Goal: Transaction & Acquisition: Purchase product/service

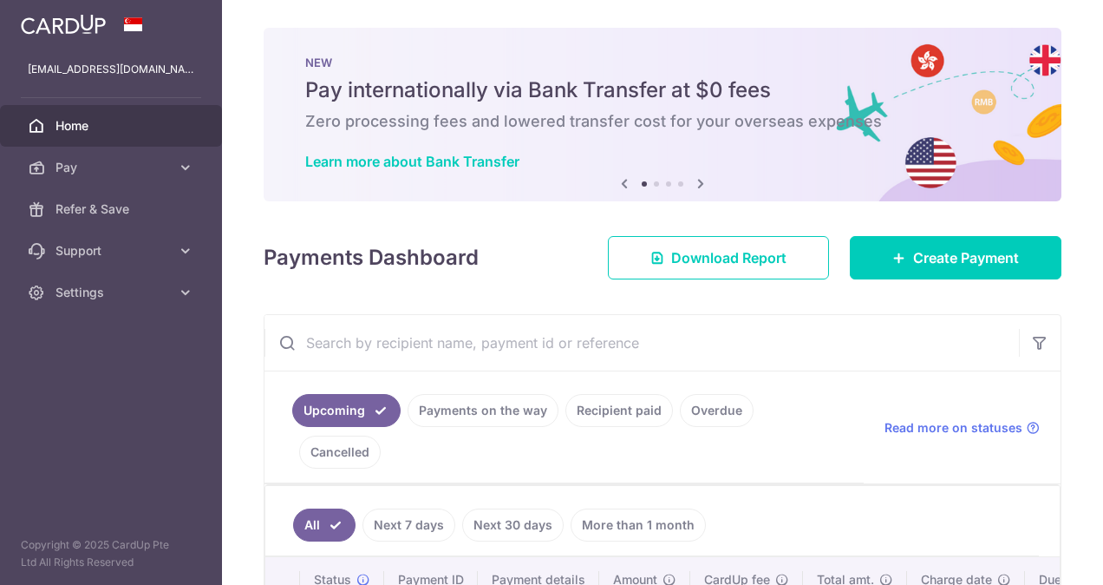
select select "English"
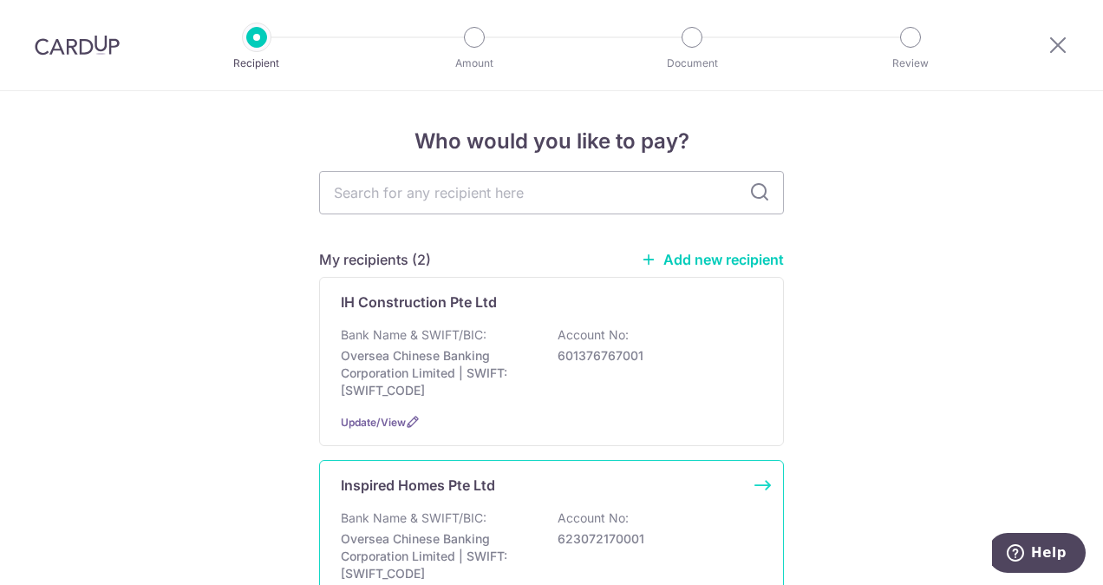
click at [409, 505] on div "Inspired Homes Pte Ltd Bank Name & SWIFT/BIC: Oversea Chinese Banking Corporati…" at bounding box center [551, 544] width 465 height 169
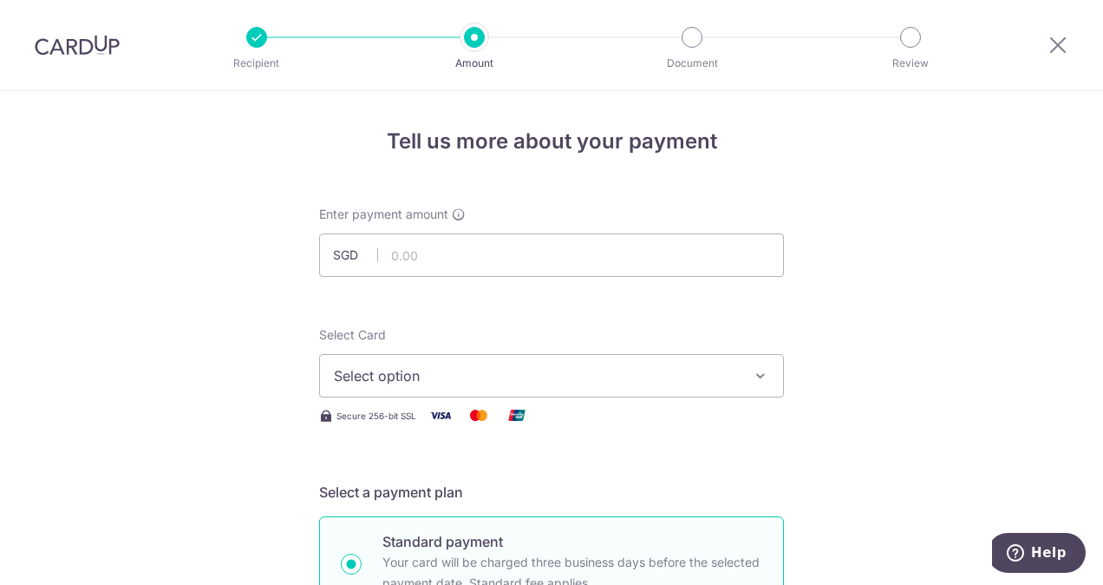
select select "English"
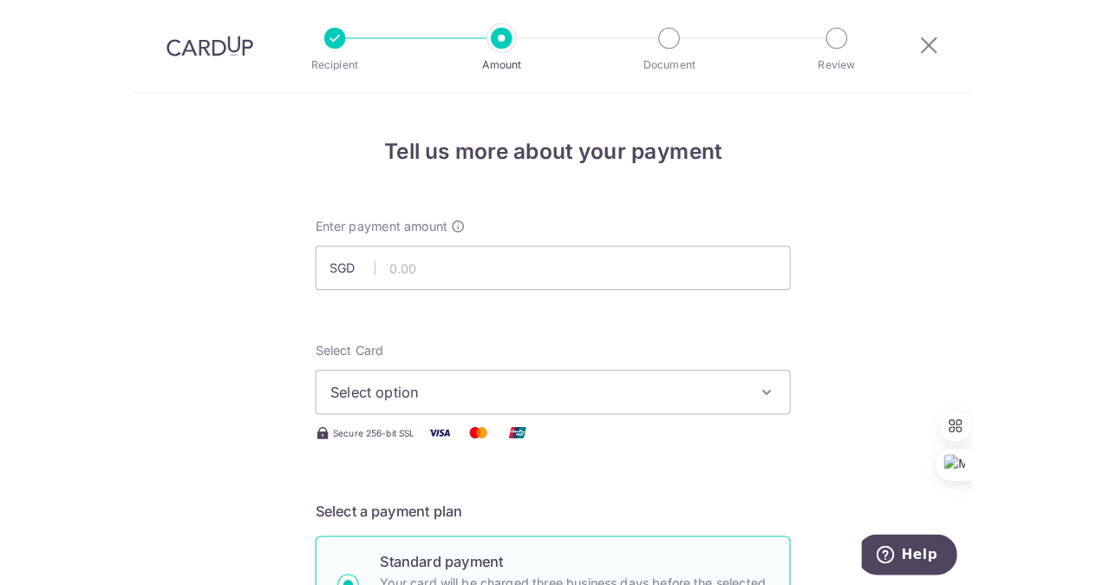
scroll to position [162, 0]
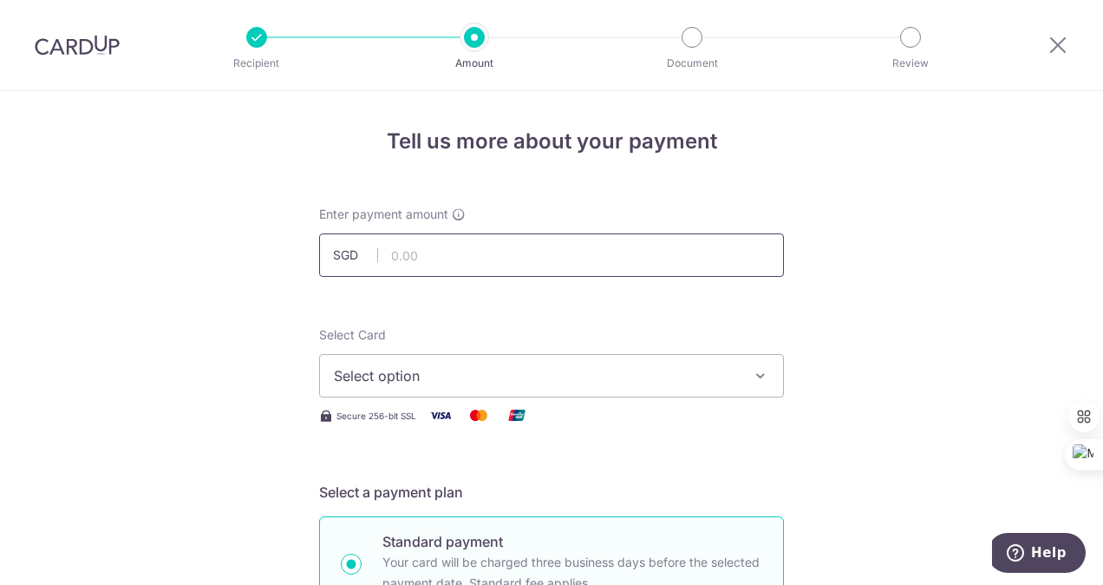
click at [458, 264] on input "text" at bounding box center [551, 254] width 465 height 43
type input "29,183.80"
click at [586, 366] on span "Select option" at bounding box center [536, 375] width 404 height 21
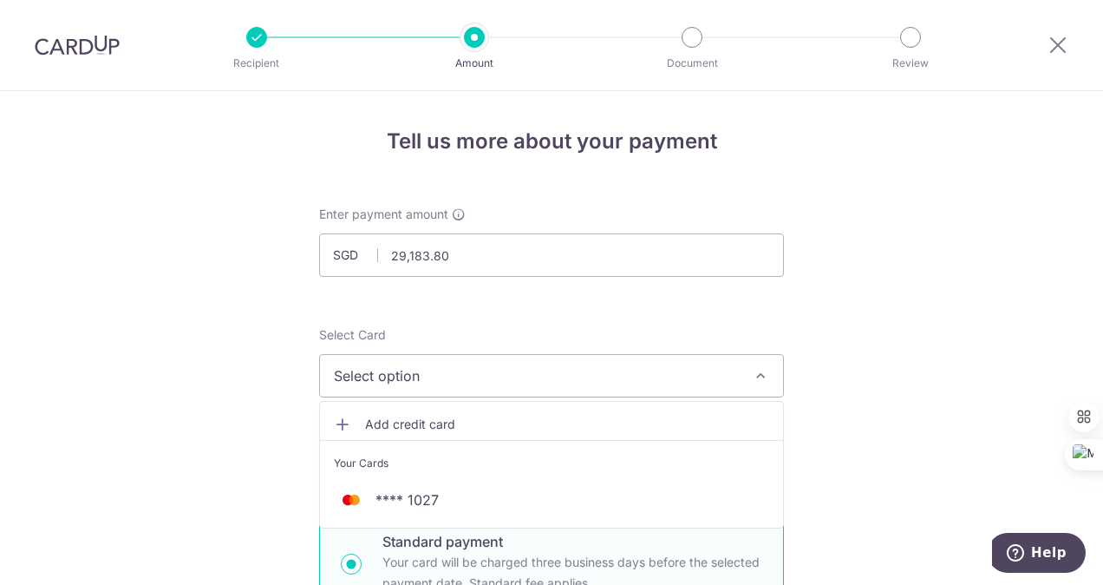
click at [501, 426] on span "Add credit card" at bounding box center [567, 424] width 404 height 17
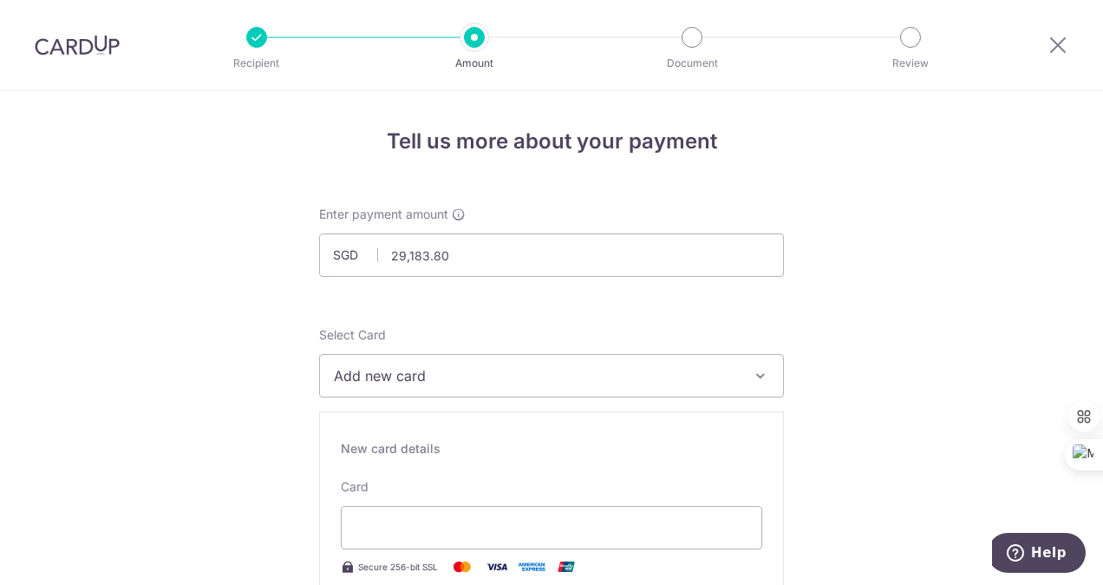
click at [569, 378] on span "Add new card" at bounding box center [536, 375] width 404 height 21
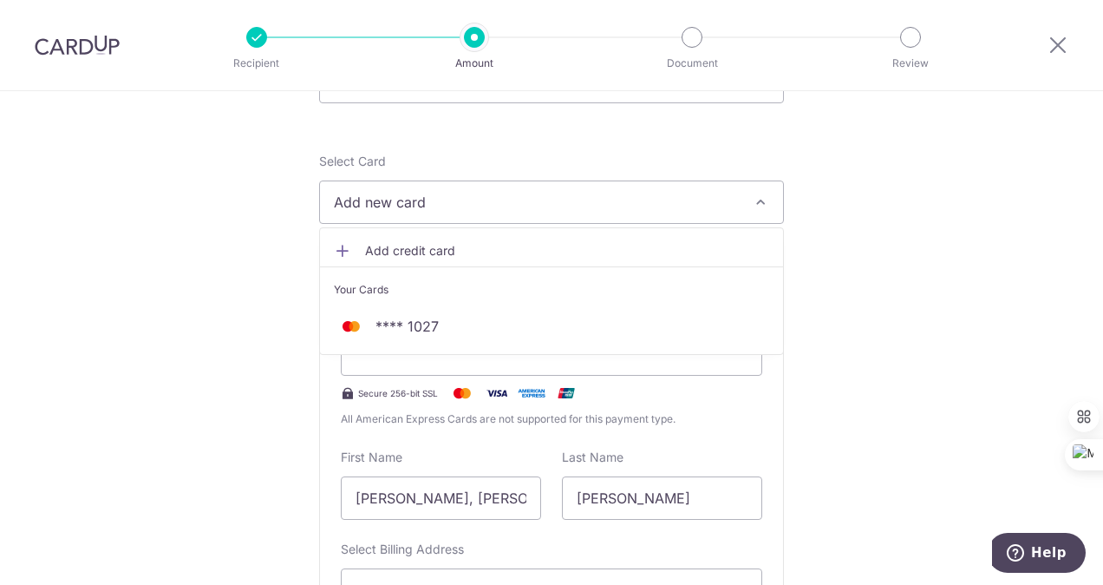
click at [666, 398] on div "Secure 256-bit SSL" at bounding box center [552, 393] width 422 height 21
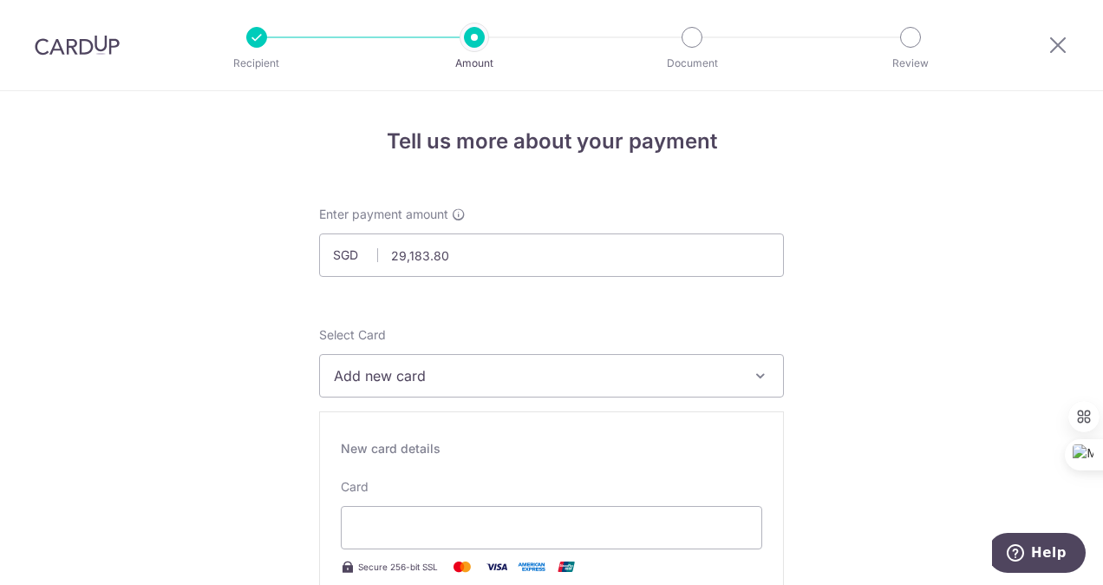
scroll to position [87, 0]
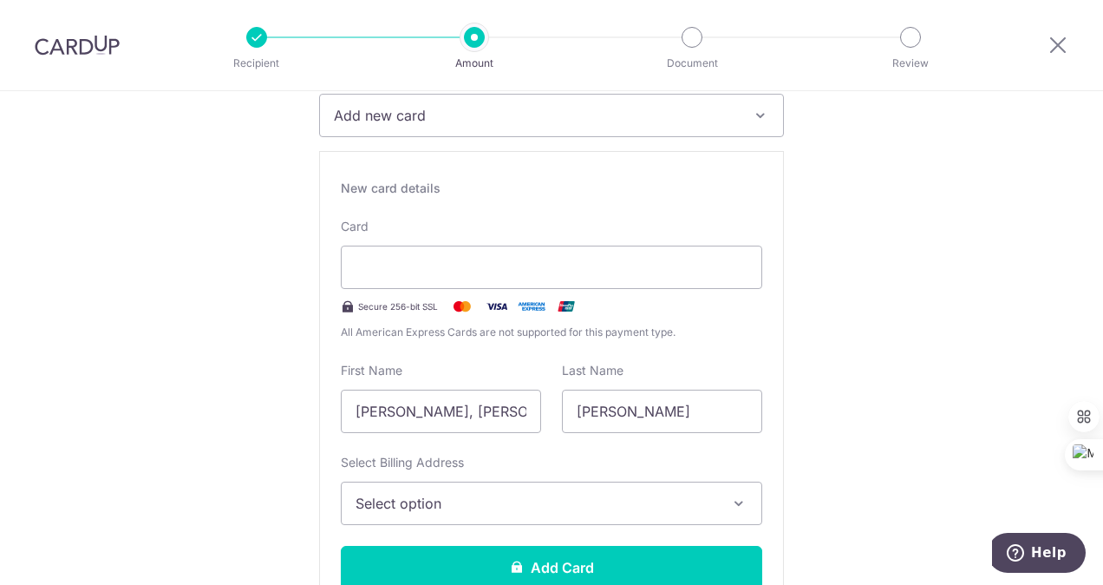
scroll to position [347, 0]
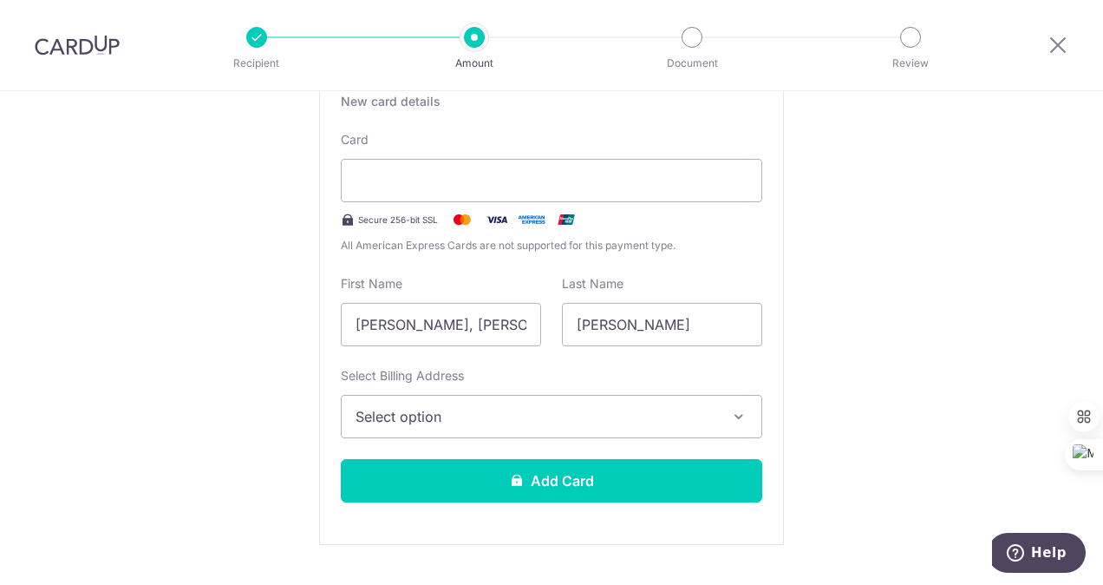
click at [743, 418] on icon "button" at bounding box center [738, 416] width 17 height 17
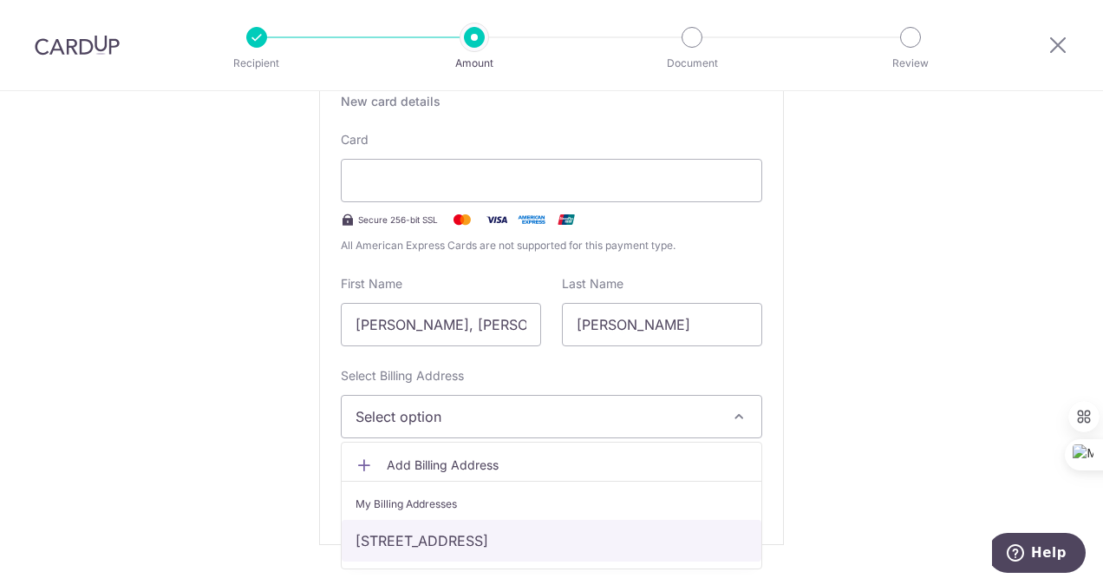
click at [664, 538] on link "510 Changi Road, Singapore, Singapore-419911" at bounding box center [552, 541] width 420 height 42
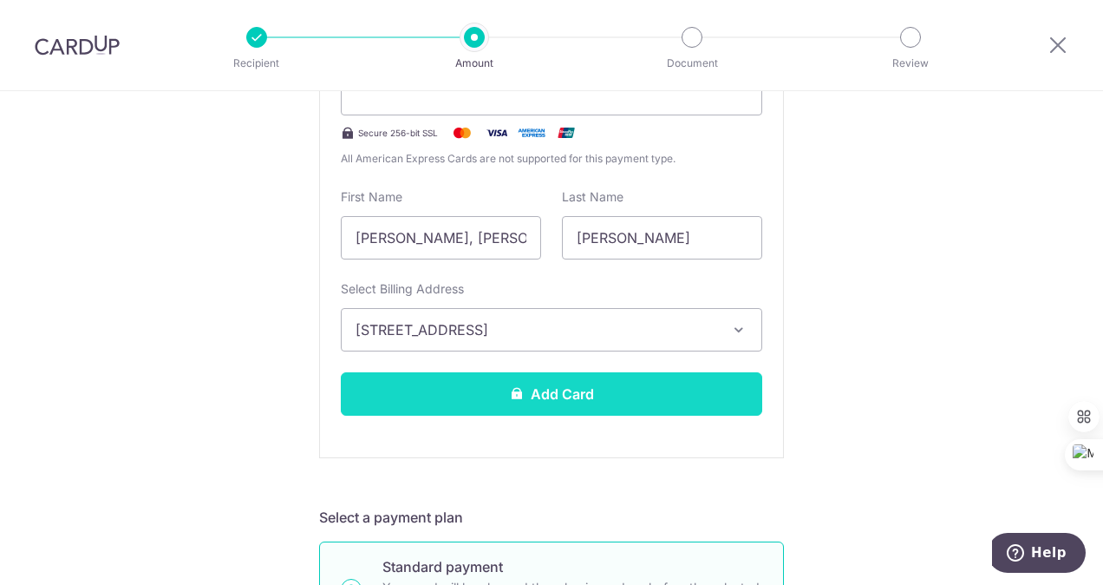
click at [703, 401] on button "Add Card" at bounding box center [552, 393] width 422 height 43
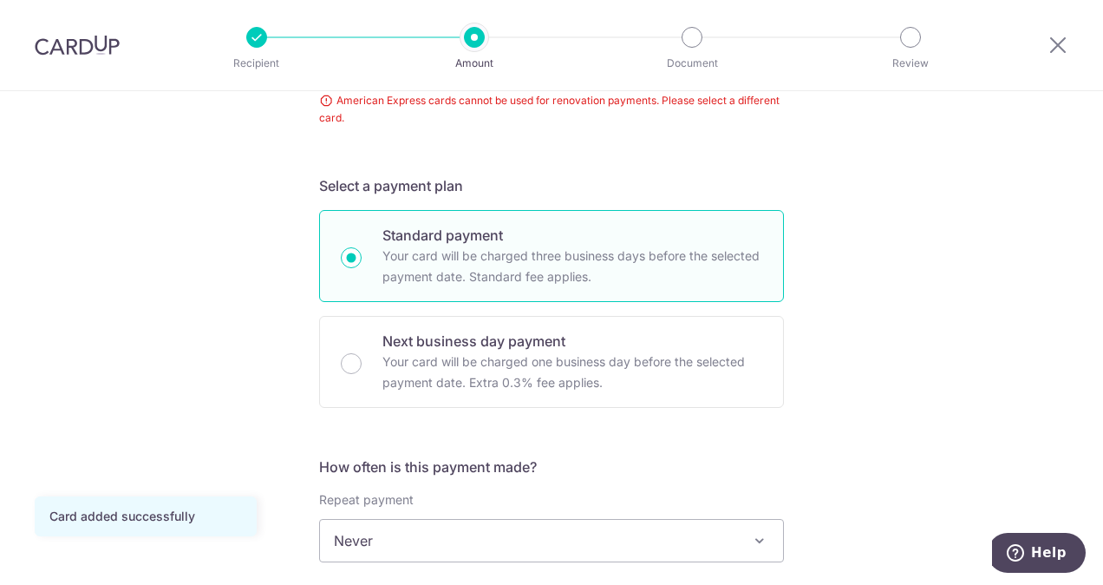
select select "English"
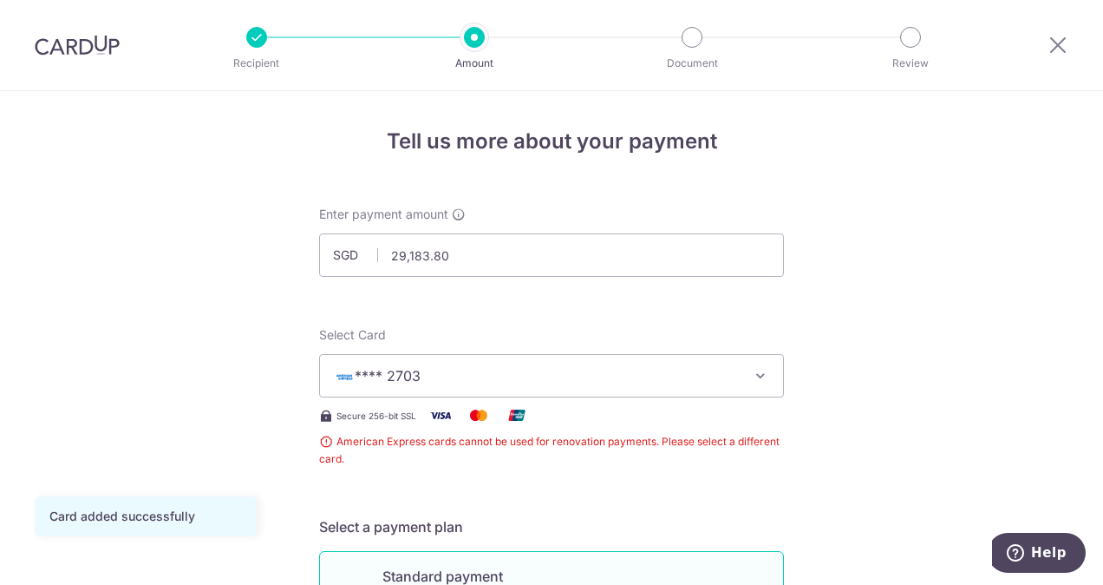
scroll to position [162, 0]
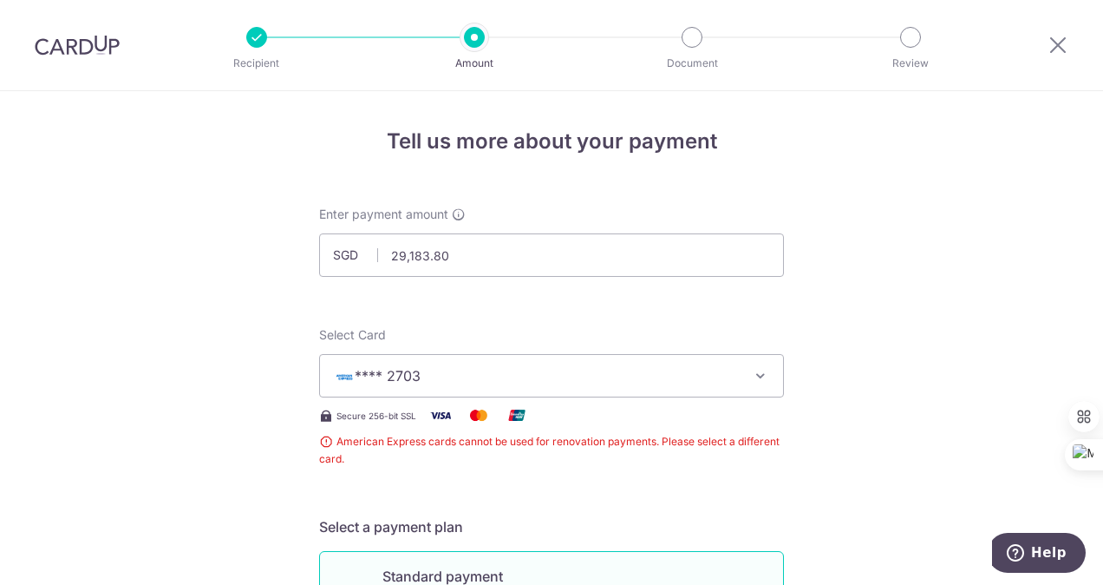
click at [557, 363] on button "**** 2703" at bounding box center [551, 375] width 465 height 43
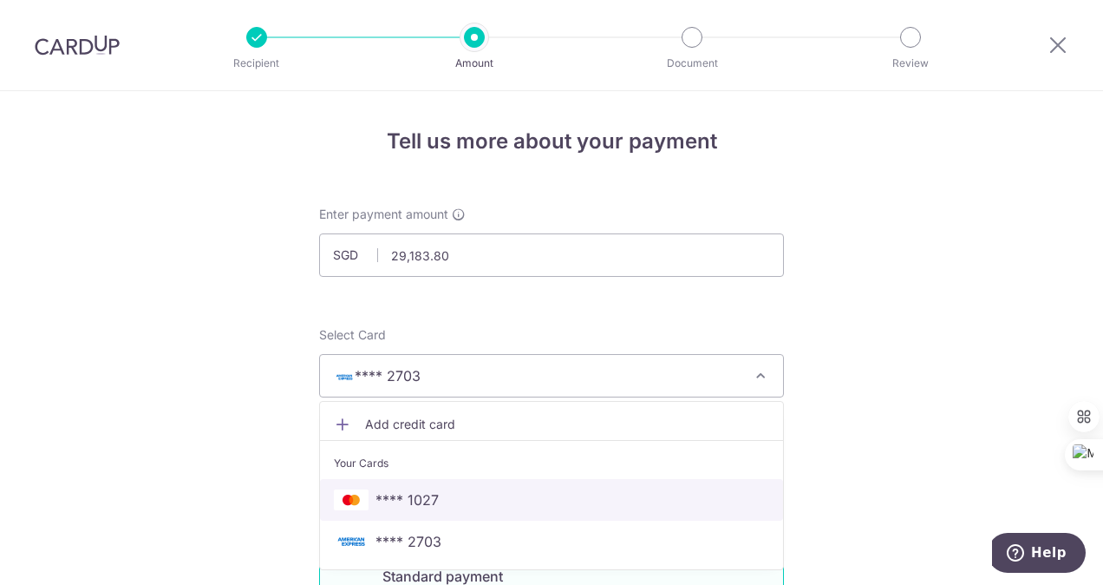
click at [427, 500] on span "**** 1027" at bounding box center [407, 499] width 63 height 21
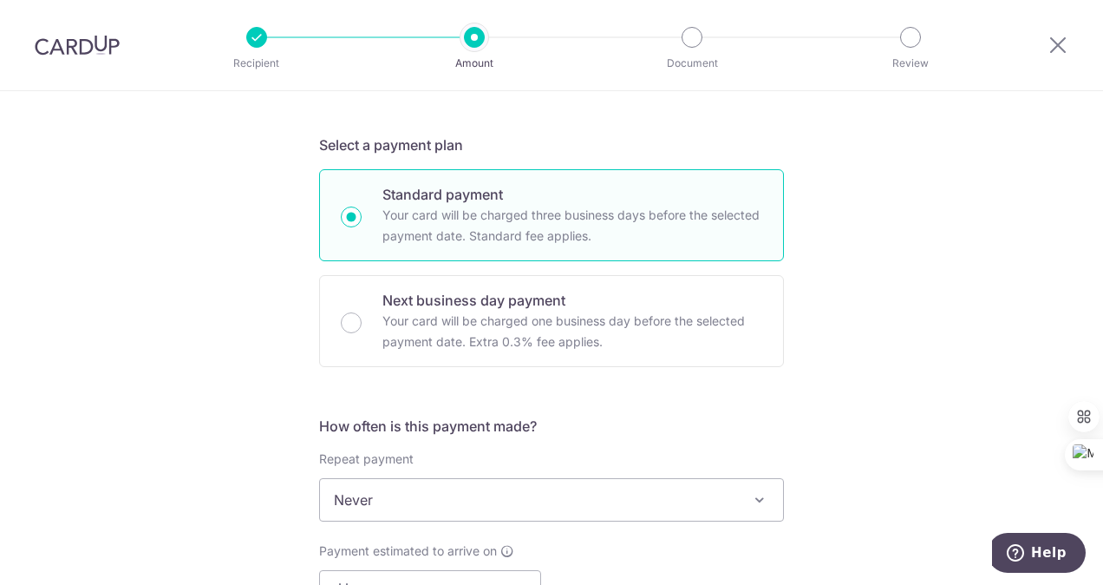
scroll to position [434, 0]
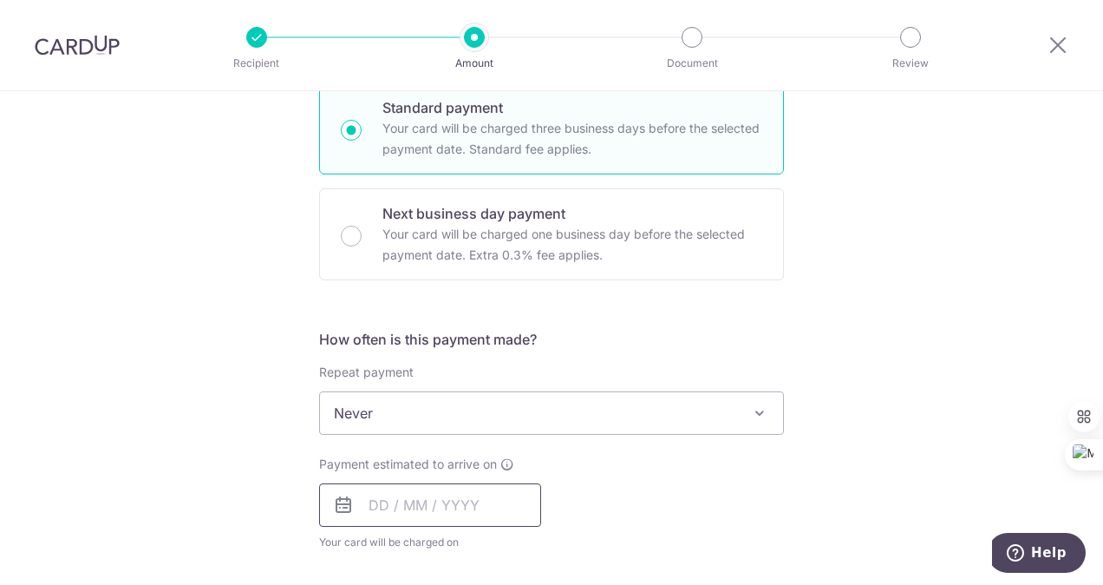
click at [477, 515] on input "text" at bounding box center [430, 504] width 222 height 43
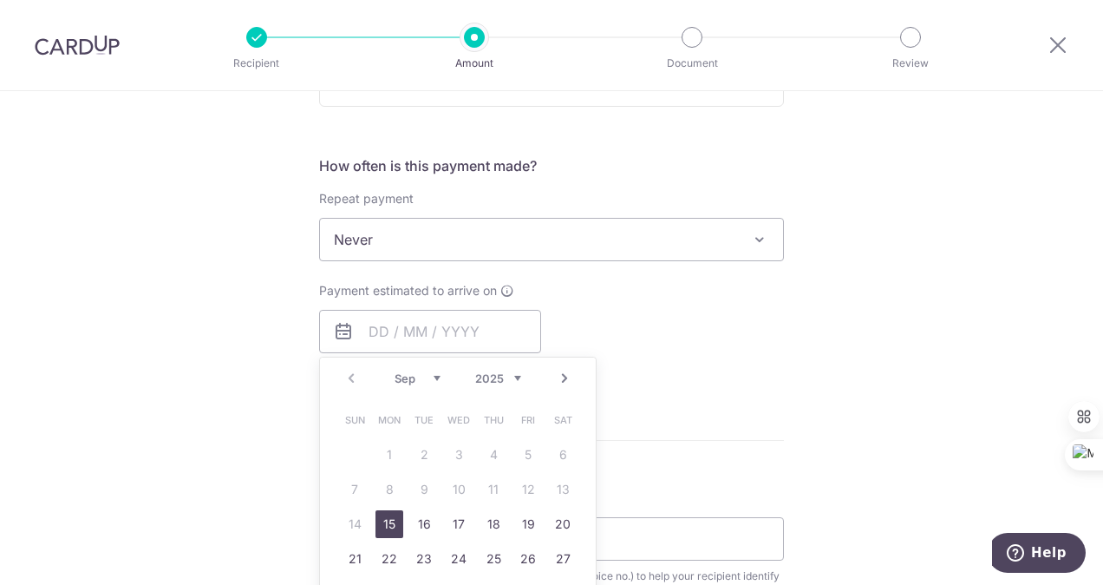
click at [389, 520] on link "15" at bounding box center [390, 524] width 28 height 28
type input "15/09/2025"
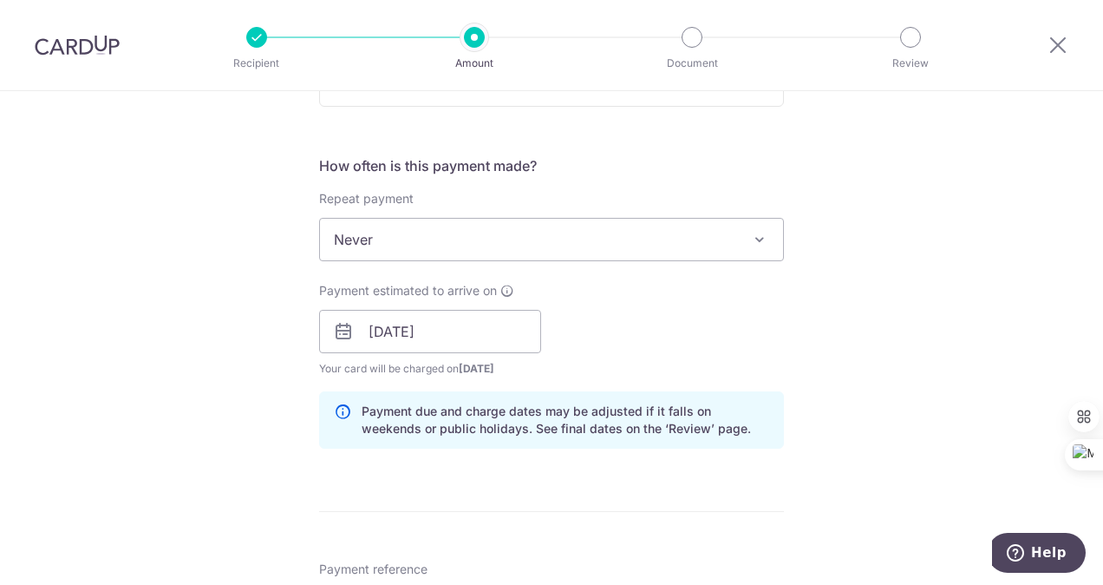
click at [752, 346] on div "Payment estimated to arrive on 15/09/2025 Prev Next Sep Oct Nov Dec 2025 2026 2…" at bounding box center [552, 329] width 486 height 95
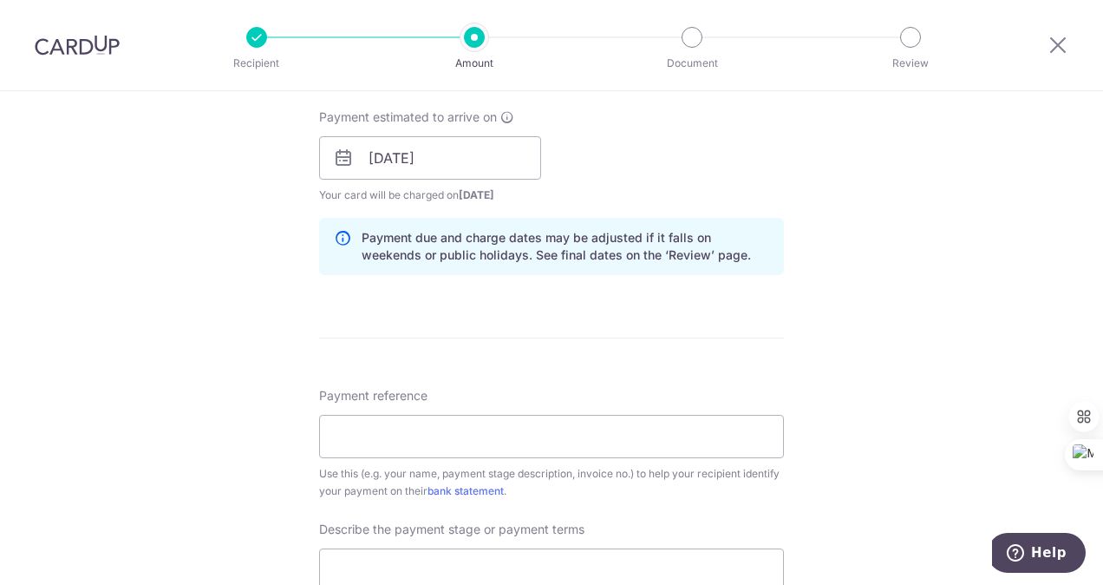
scroll to position [867, 0]
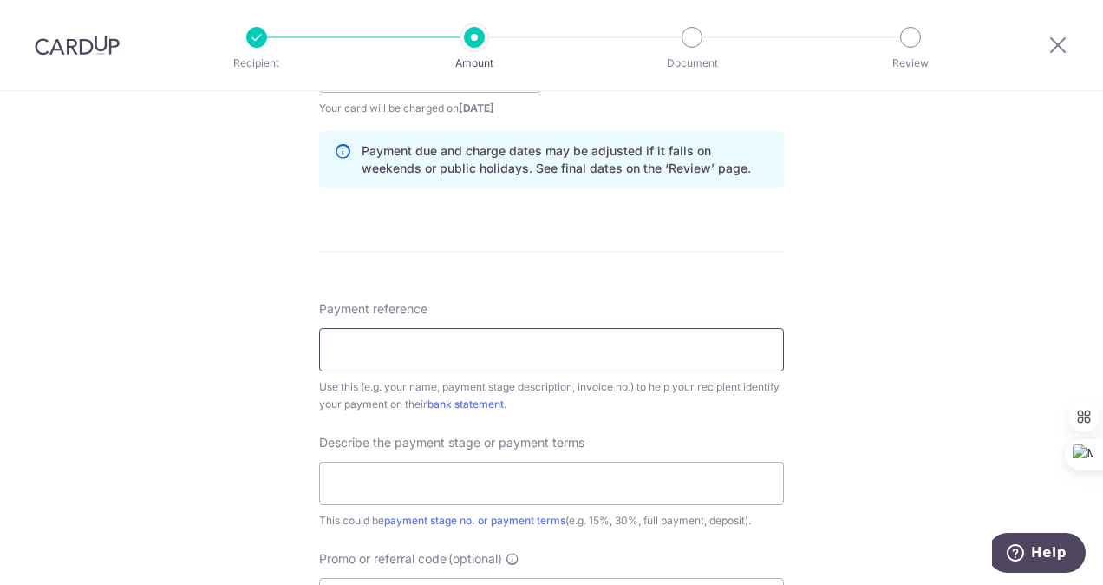
click at [688, 357] on input "Payment reference" at bounding box center [551, 349] width 465 height 43
